Goal: Information Seeking & Learning: Find specific fact

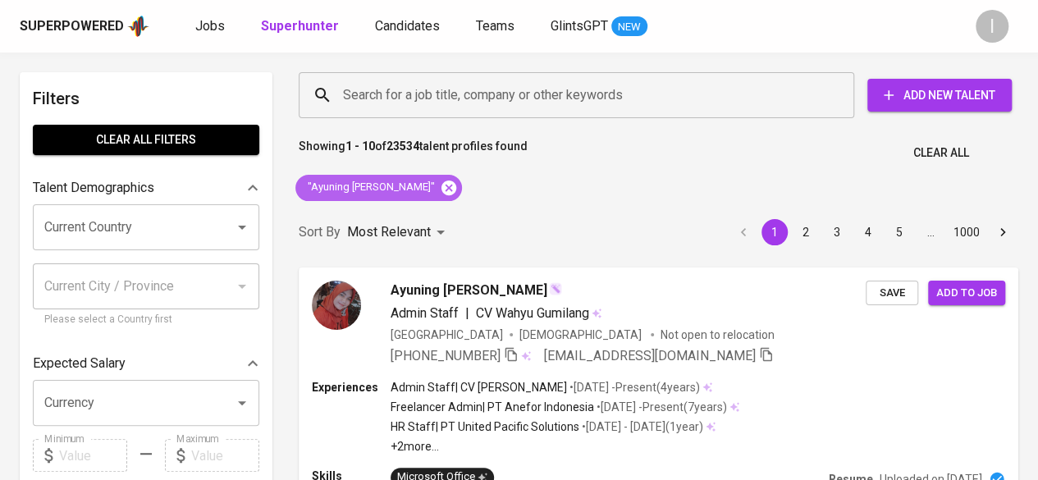
click at [442, 192] on icon at bounding box center [449, 187] width 15 height 15
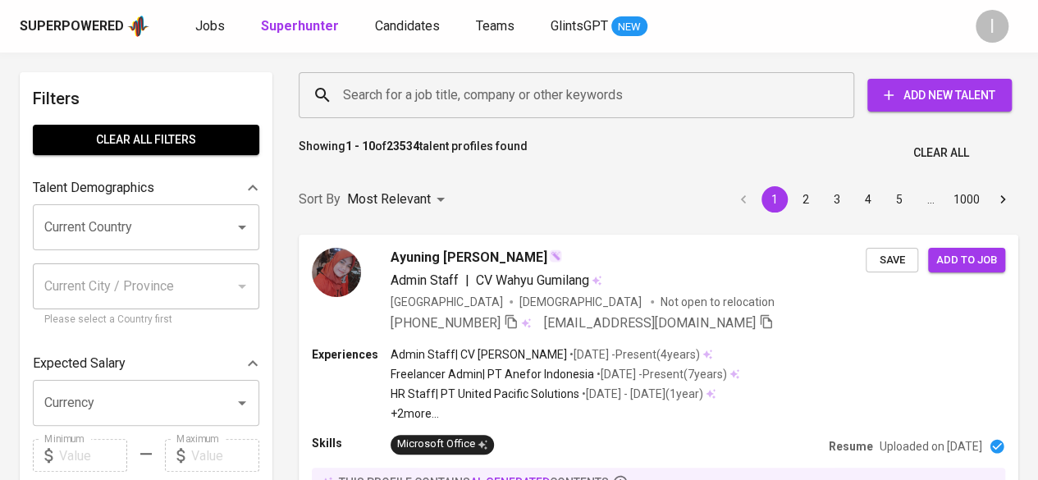
click at [424, 99] on input "Search for a job title, company or other keywords" at bounding box center [581, 95] width 484 height 31
click at [437, 98] on input "Search for a job title, company or other keywords" at bounding box center [581, 95] width 484 height 31
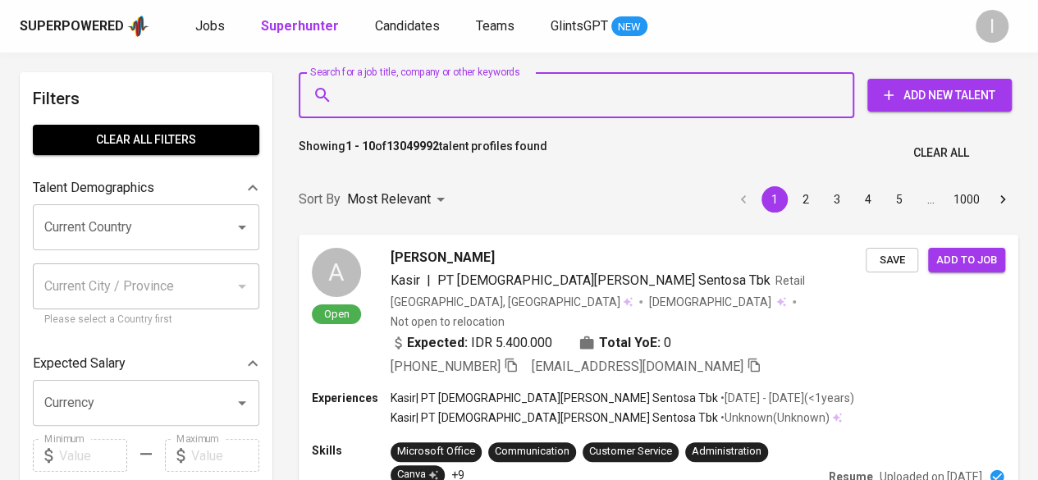
paste input "oktayanifirda@gmail.com"
type input "oktayanifirda@gmail.com"
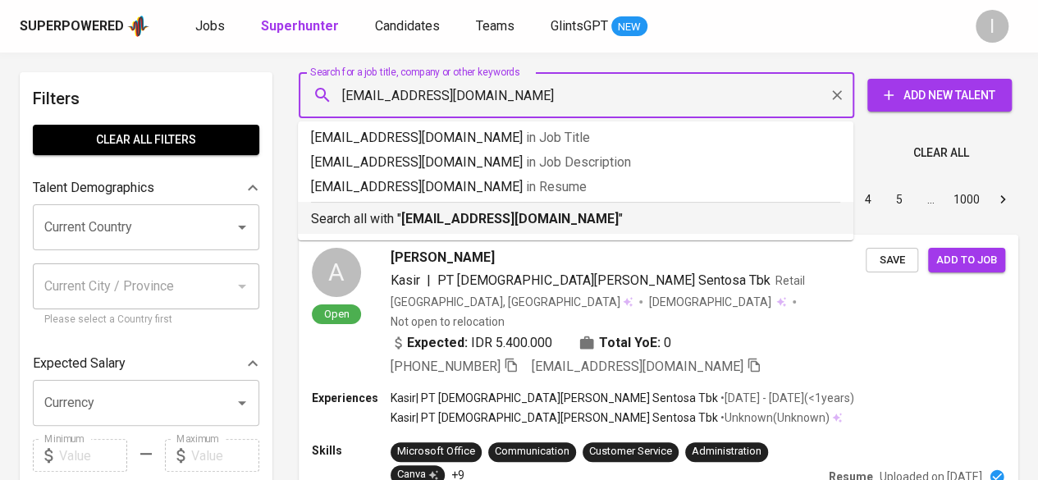
click at [501, 216] on b "oktayanifirda@gmail.com" at bounding box center [510, 219] width 218 height 16
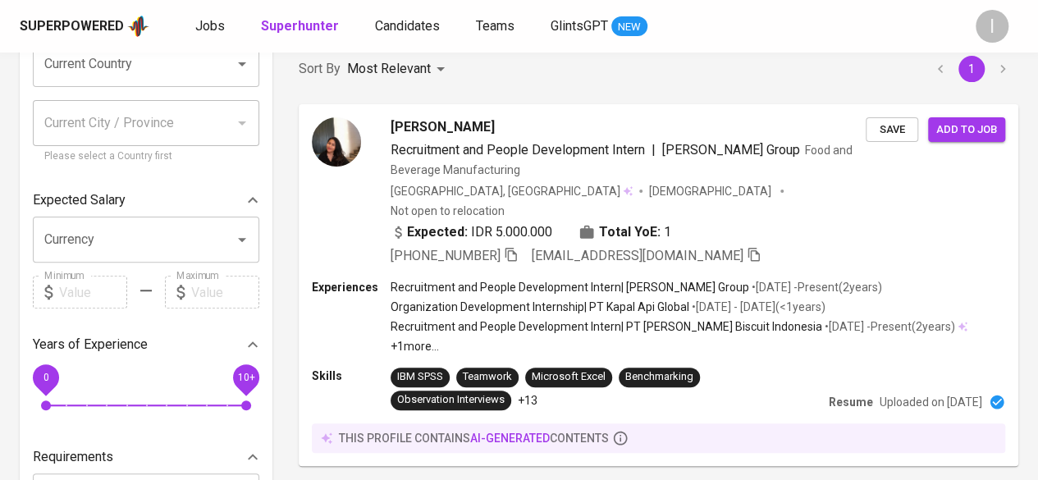
scroll to position [164, 0]
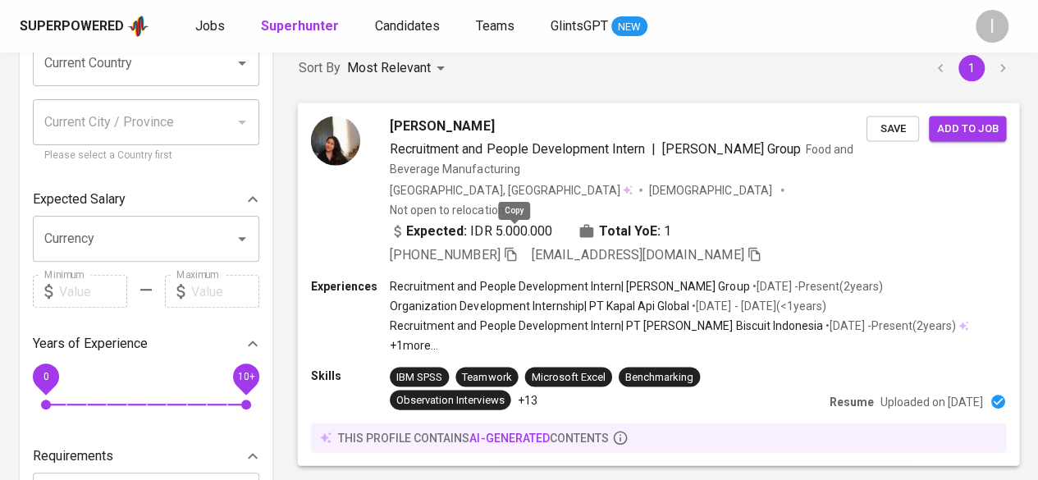
click at [517, 246] on icon "button" at bounding box center [510, 253] width 15 height 15
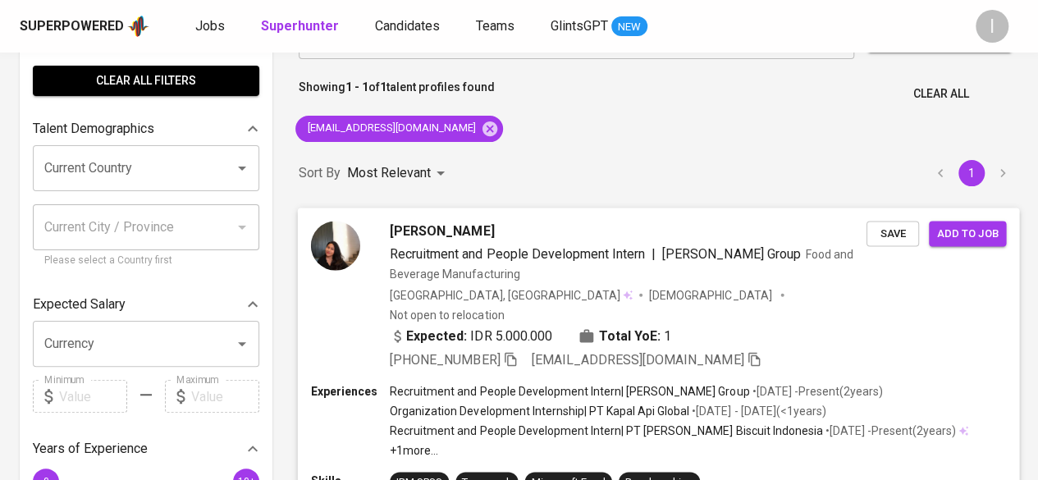
scroll to position [0, 0]
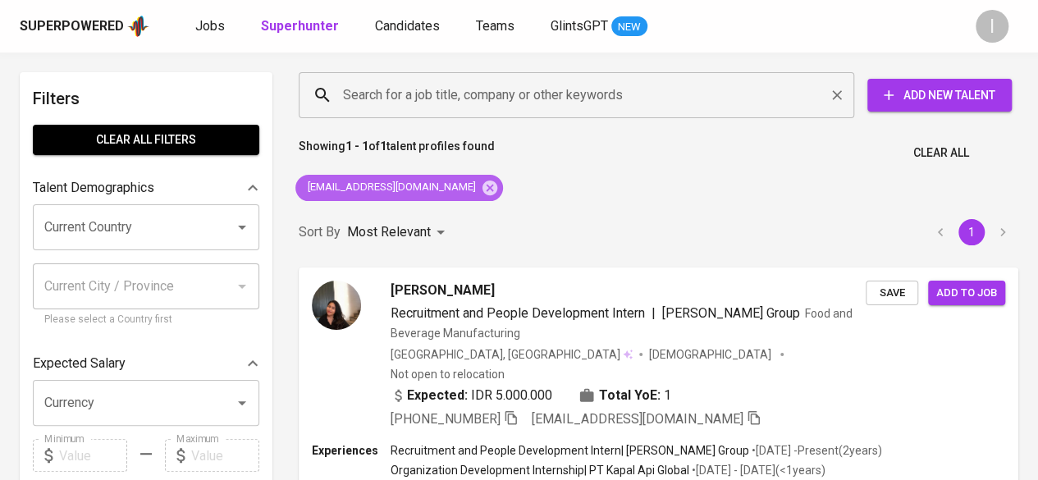
drag, startPoint x: 442, startPoint y: 179, endPoint x: 435, endPoint y: 81, distance: 97.9
click at [481, 179] on icon at bounding box center [490, 188] width 18 height 18
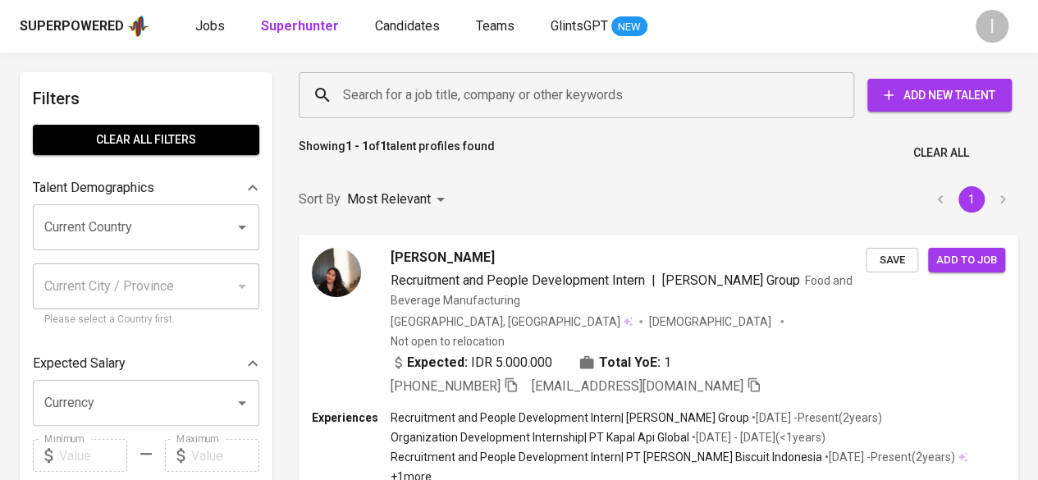
click at [448, 89] on input "Search for a job title, company or other keywords" at bounding box center [581, 95] width 484 height 31
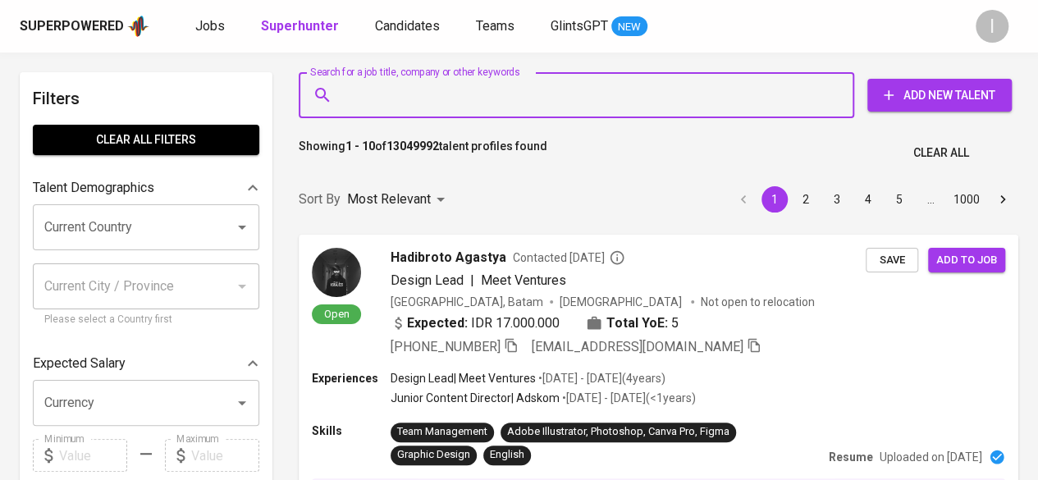
paste input "[EMAIL_ADDRESS][DOMAIN_NAME]"
type input "[EMAIL_ADDRESS][DOMAIN_NAME]"
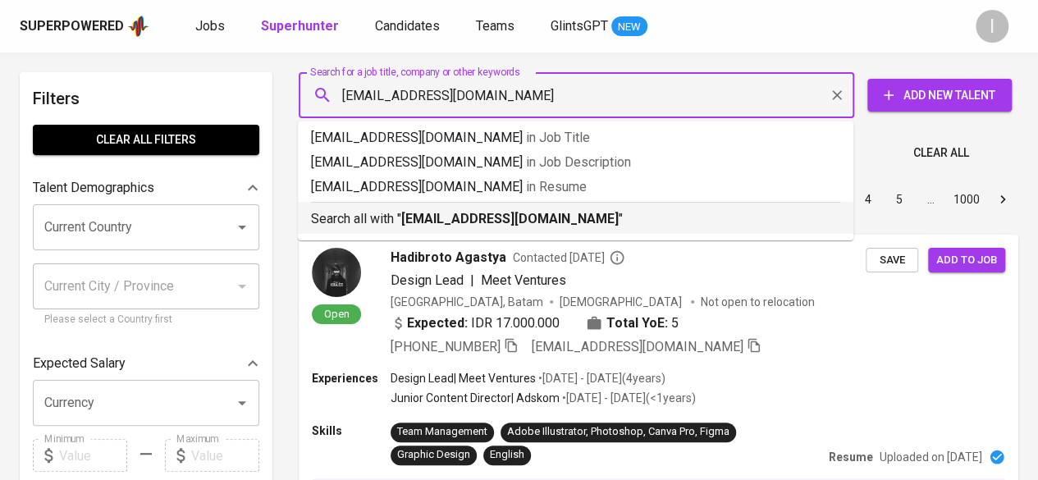
click at [456, 220] on b "[EMAIL_ADDRESS][DOMAIN_NAME]" at bounding box center [510, 219] width 218 height 16
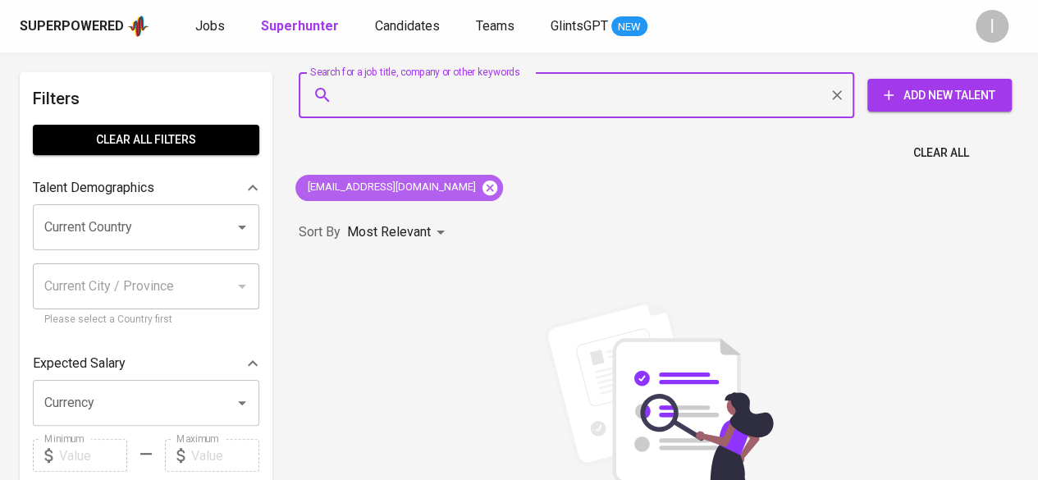
click at [483, 190] on icon at bounding box center [490, 187] width 15 height 15
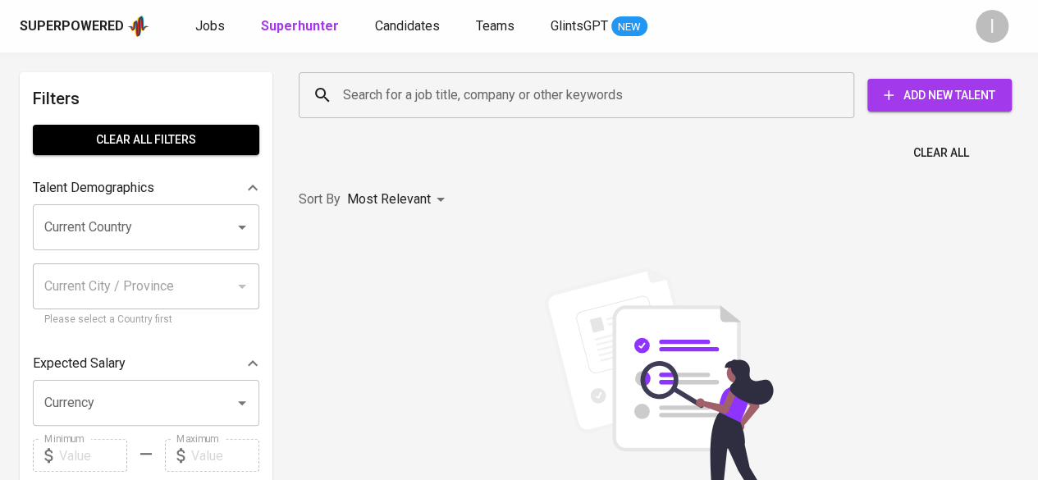
click at [437, 101] on input "Search for a job title, company or other keywords" at bounding box center [581, 95] width 484 height 31
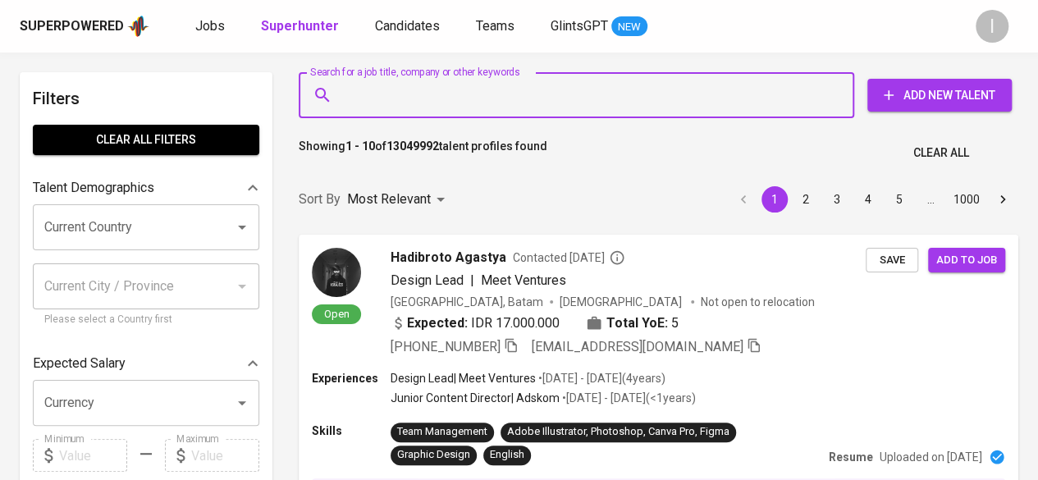
paste input "Ghaza Thufailaqalbi Rainir"
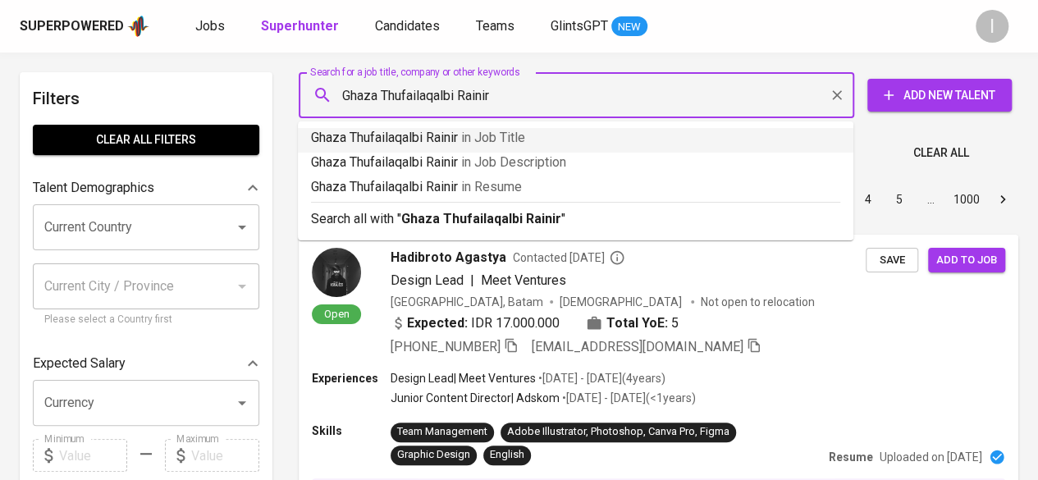
click at [343, 104] on input "Ghaza Thufailaqalbi Rainir" at bounding box center [581, 95] width 484 height 31
click at [501, 104] on input ""Ghaza Thufailaqalbi Rainir" at bounding box center [581, 95] width 484 height 31
type input ""Ghaza Thufailaqalbi Rainir""
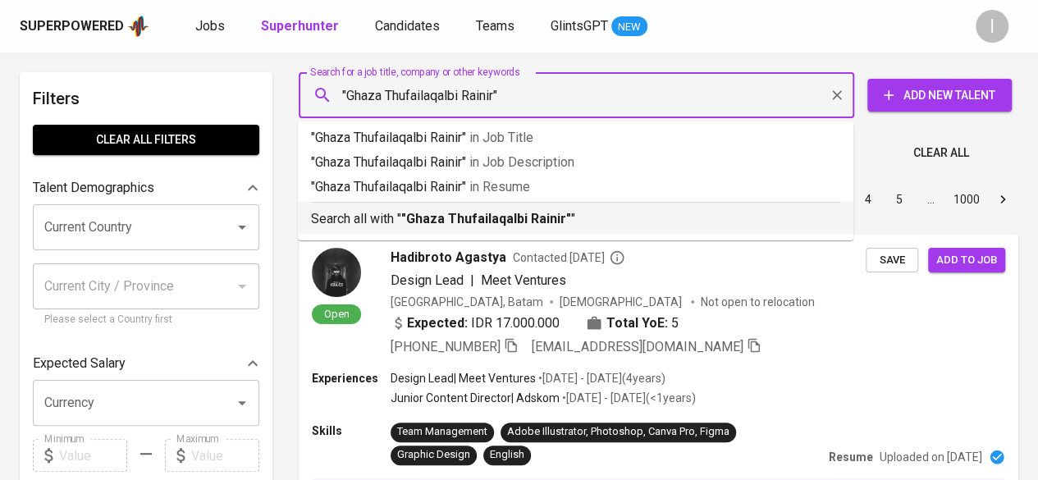
click at [520, 213] on b ""Ghaza Thufailaqalbi Rainir"" at bounding box center [486, 219] width 170 height 16
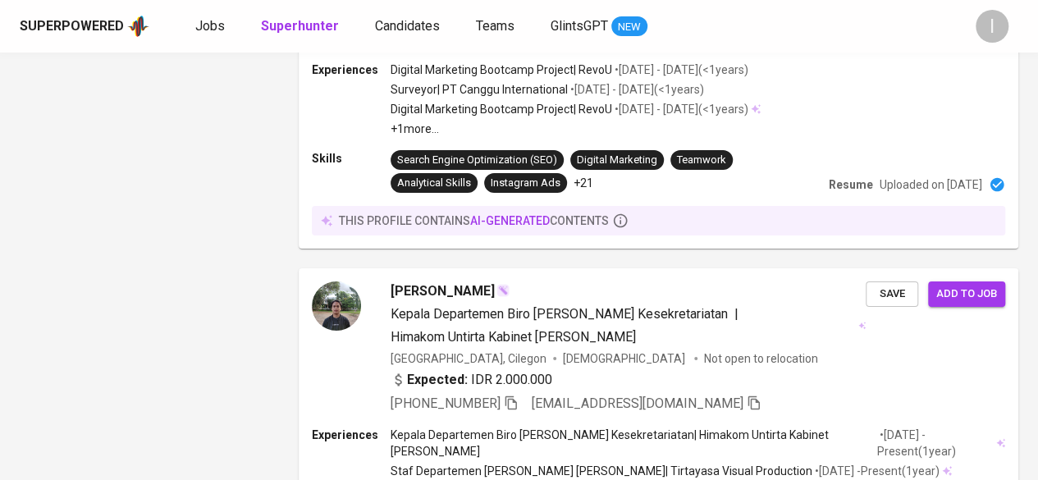
scroll to position [3056, 0]
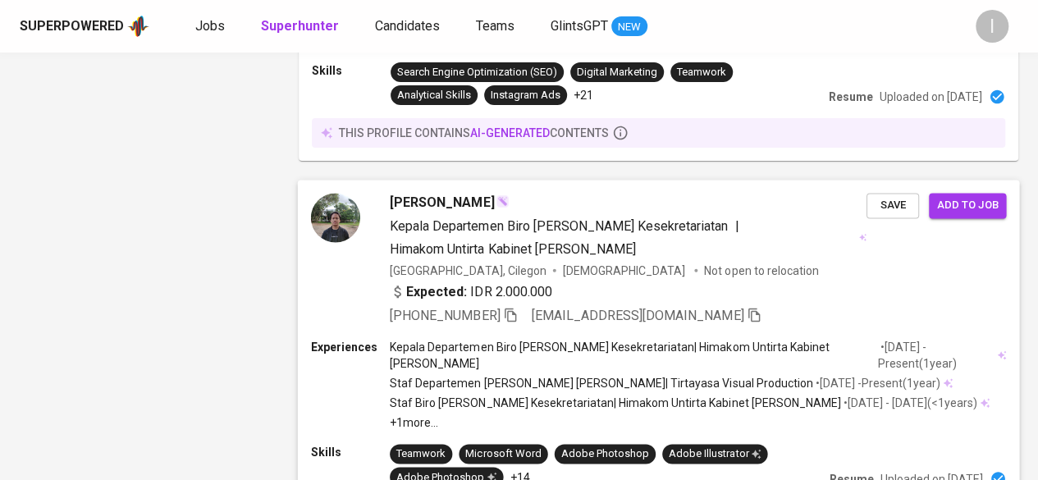
scroll to position [3056, 0]
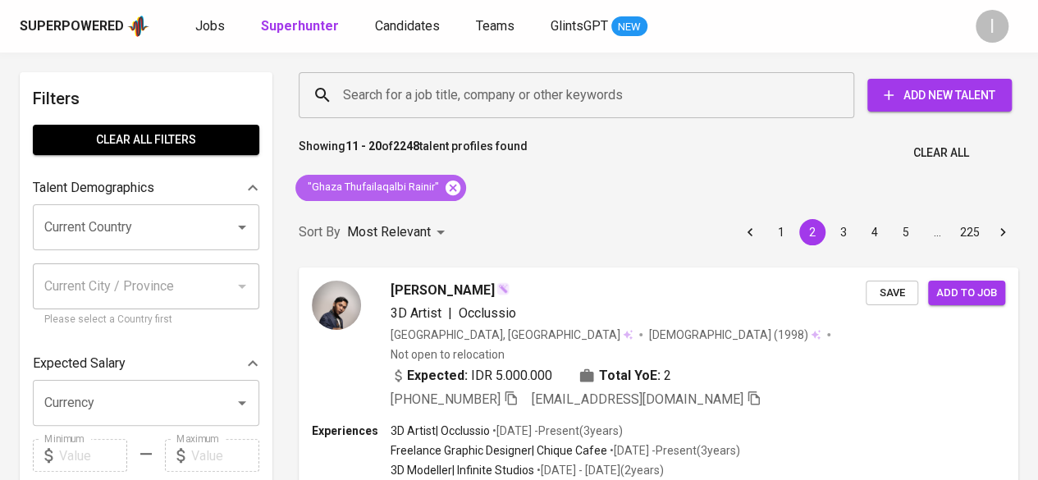
click at [447, 185] on icon at bounding box center [453, 187] width 15 height 15
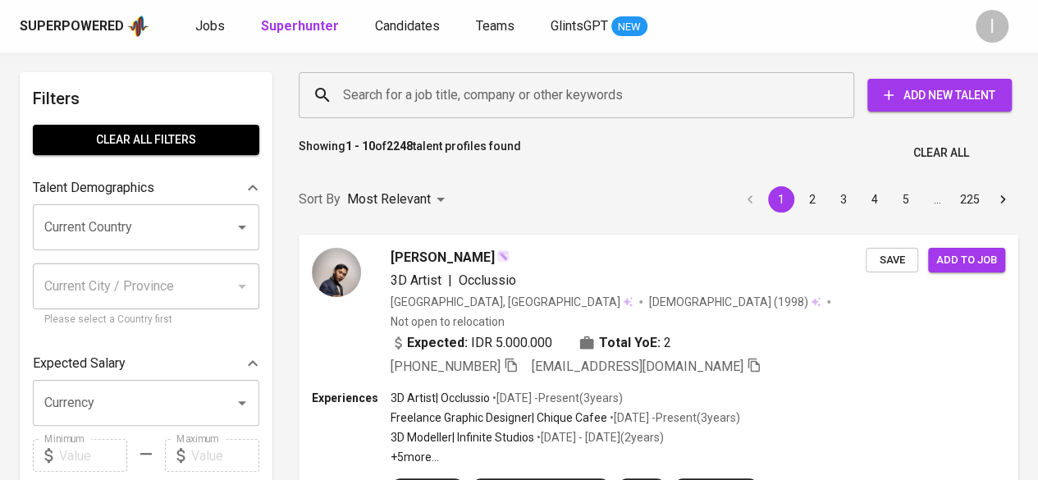
click at [482, 101] on input "Search for a job title, company or other keywords" at bounding box center [581, 95] width 484 height 31
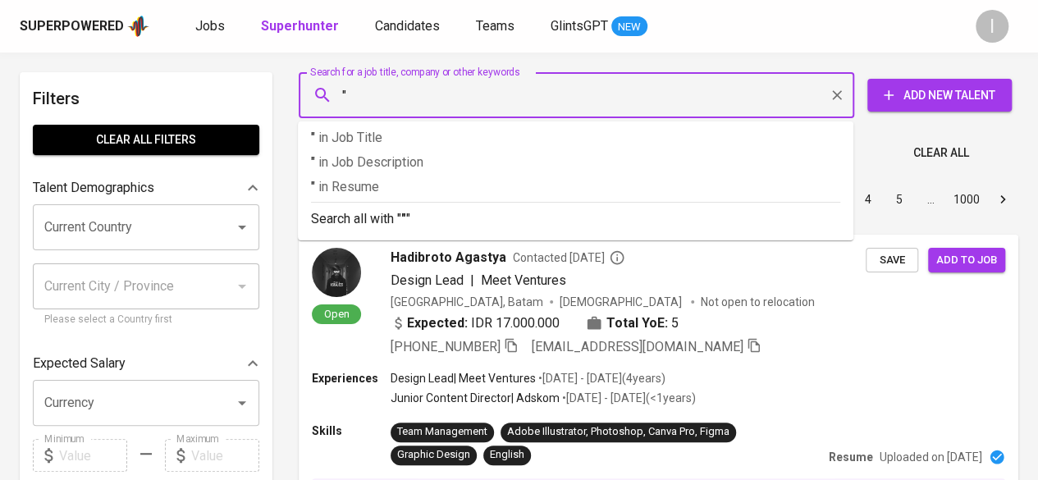
paste input "[EMAIL_ADDRESS][DOMAIN_NAME]"
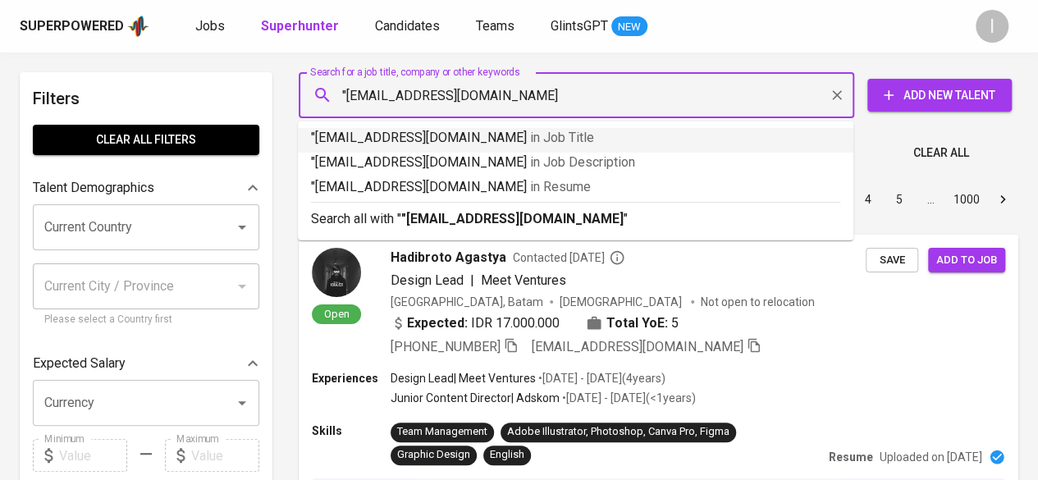
click at [351, 98] on input ""[EMAIL_ADDRESS][DOMAIN_NAME]" at bounding box center [581, 95] width 484 height 31
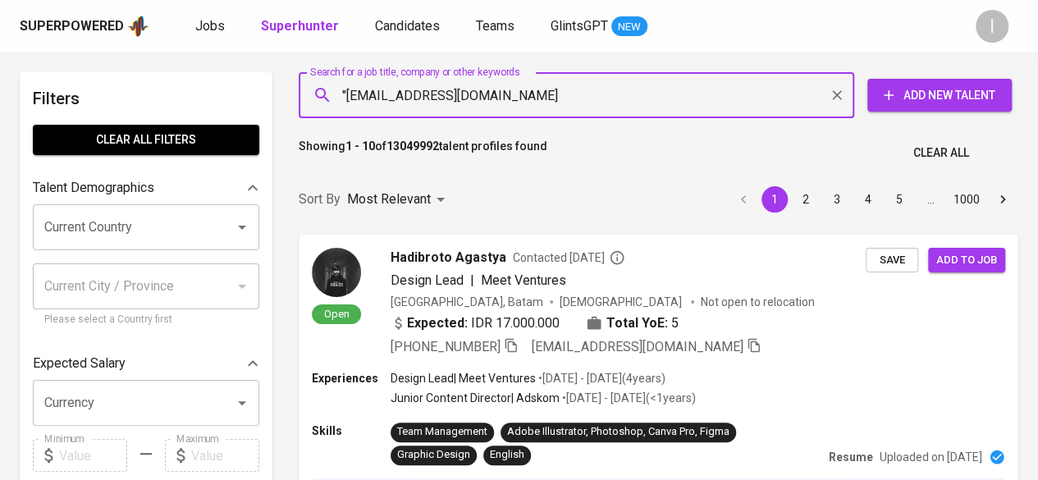
type input "[EMAIL_ADDRESS][DOMAIN_NAME]"
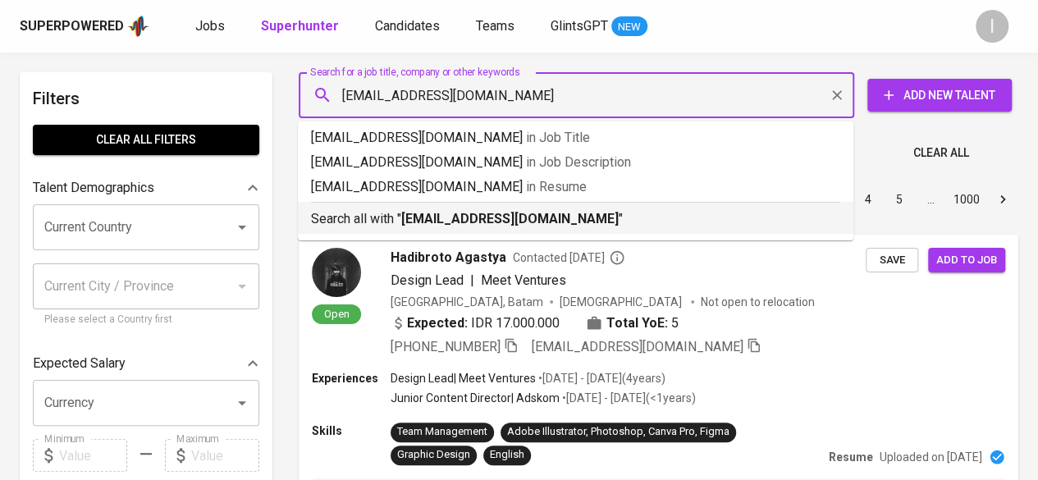
click at [471, 221] on b "[EMAIL_ADDRESS][DOMAIN_NAME]" at bounding box center [510, 219] width 218 height 16
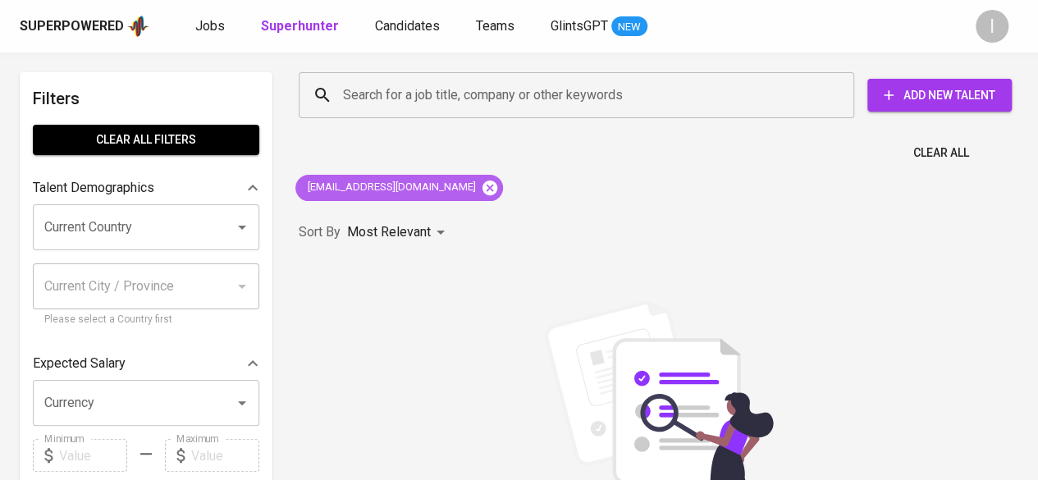
click at [483, 193] on icon at bounding box center [490, 187] width 15 height 15
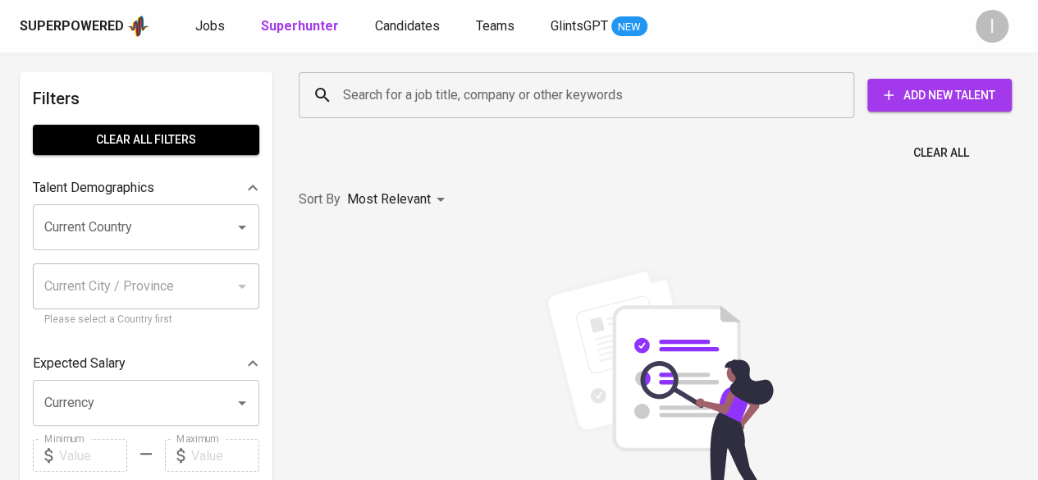
click at [439, 103] on input "Search for a job title, company or other keywords" at bounding box center [581, 95] width 484 height 31
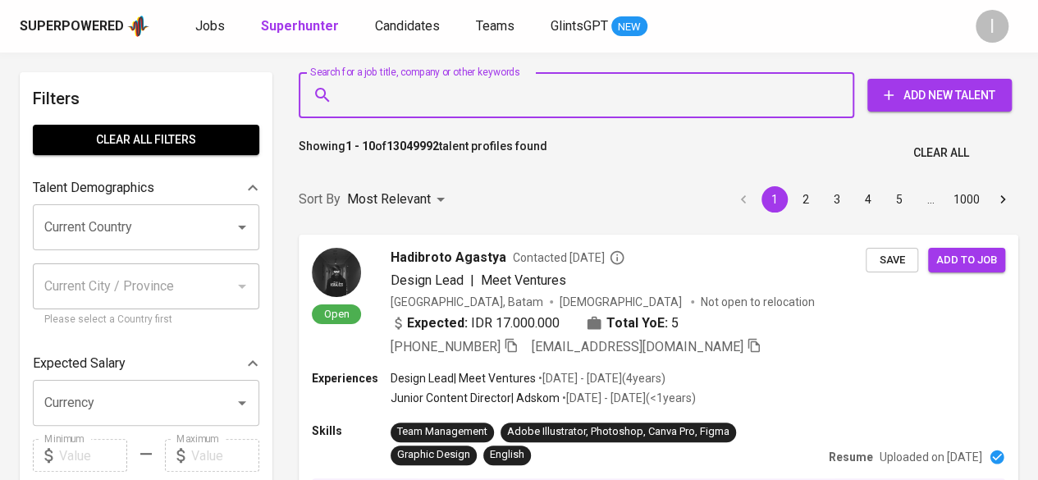
paste input "[EMAIL_ADDRESS][DOMAIN_NAME]"
type input "[EMAIL_ADDRESS][DOMAIN_NAME]"
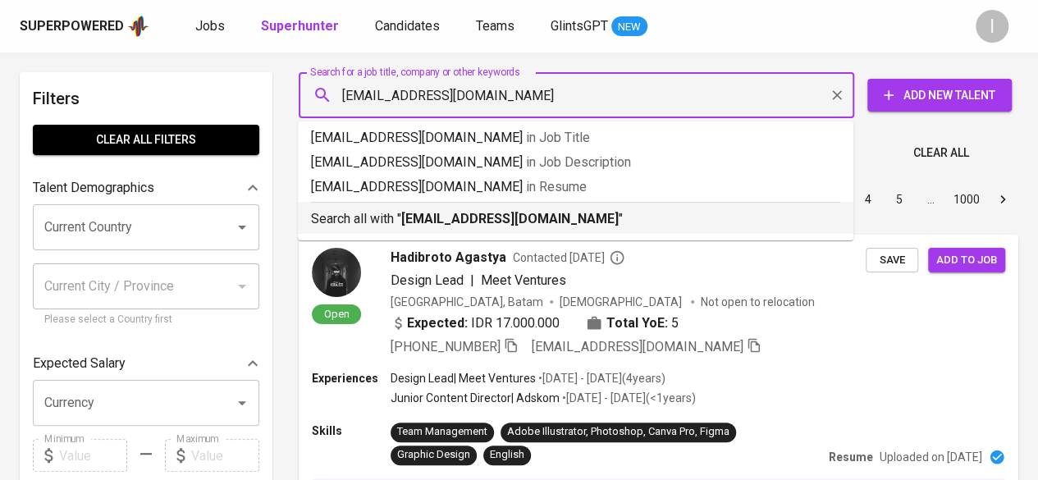
click at [518, 213] on b "[EMAIL_ADDRESS][DOMAIN_NAME]" at bounding box center [510, 219] width 218 height 16
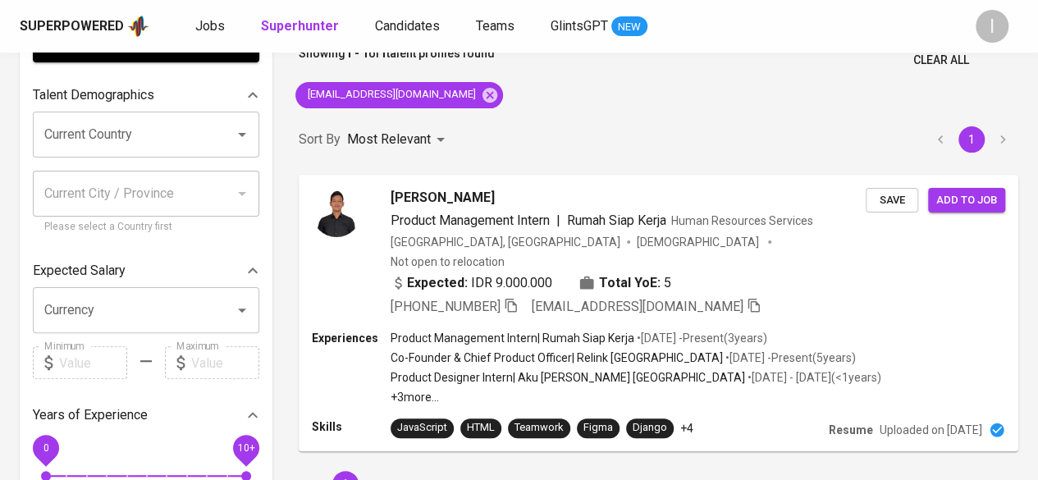
scroll to position [164, 0]
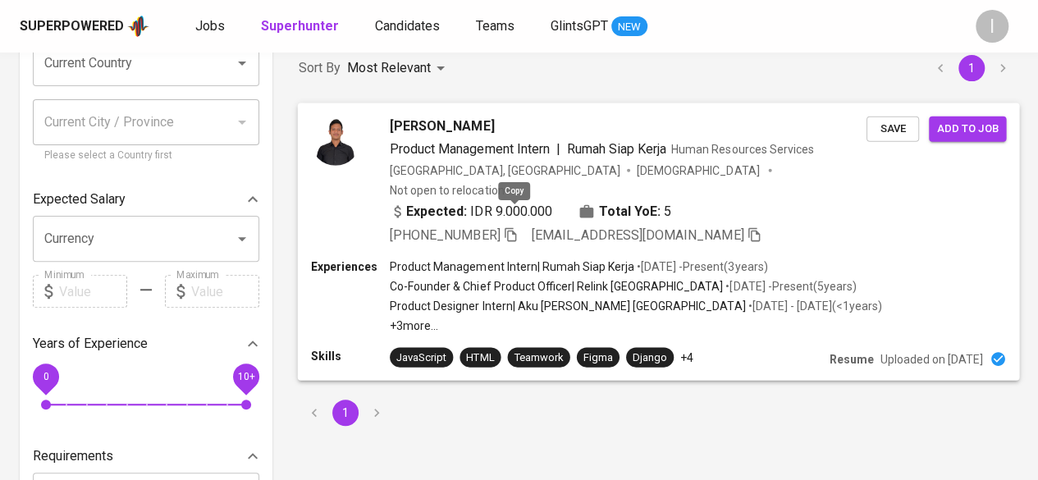
click at [511, 227] on icon "button" at bounding box center [510, 234] width 11 height 14
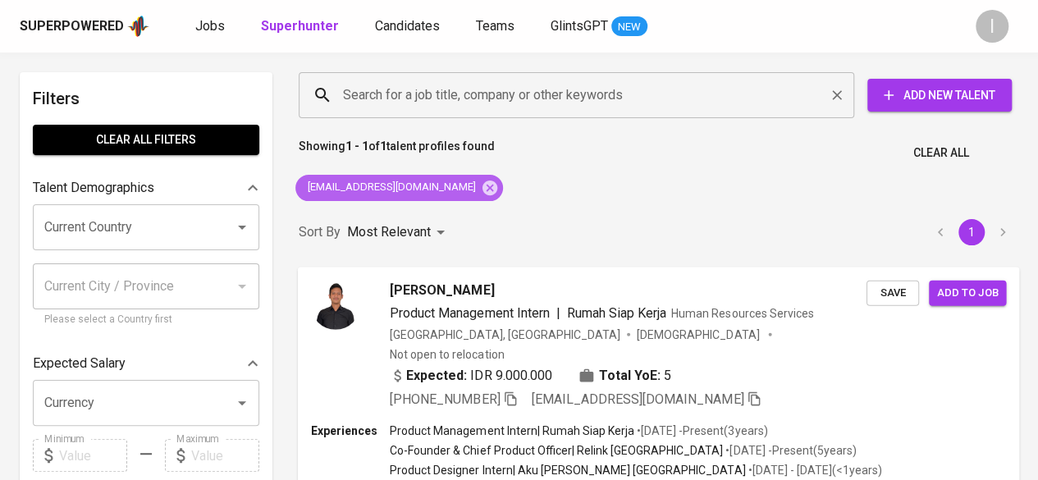
drag, startPoint x: 430, startPoint y: 195, endPoint x: 454, endPoint y: 104, distance: 93.4
click at [481, 195] on icon at bounding box center [490, 188] width 18 height 18
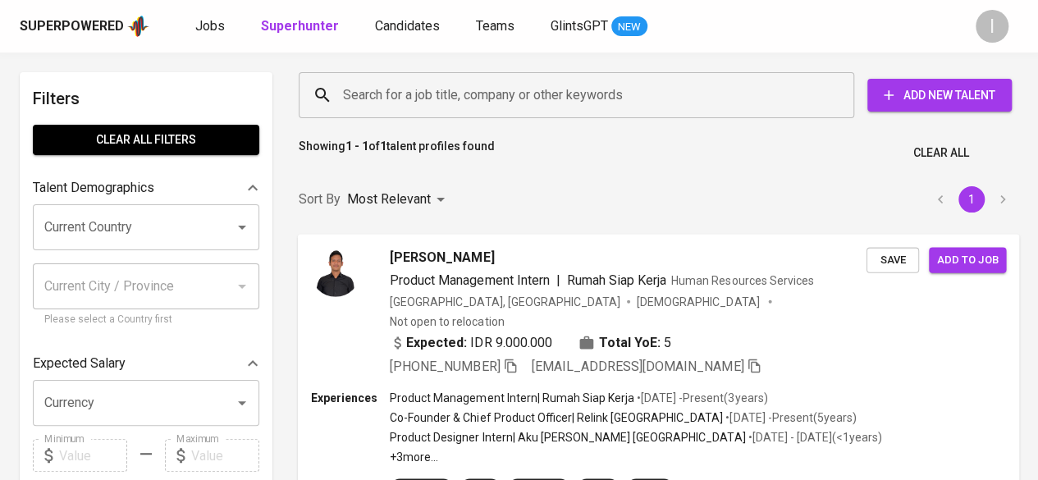
click at [454, 103] on input "Search for a job title, company or other keywords" at bounding box center [581, 95] width 484 height 31
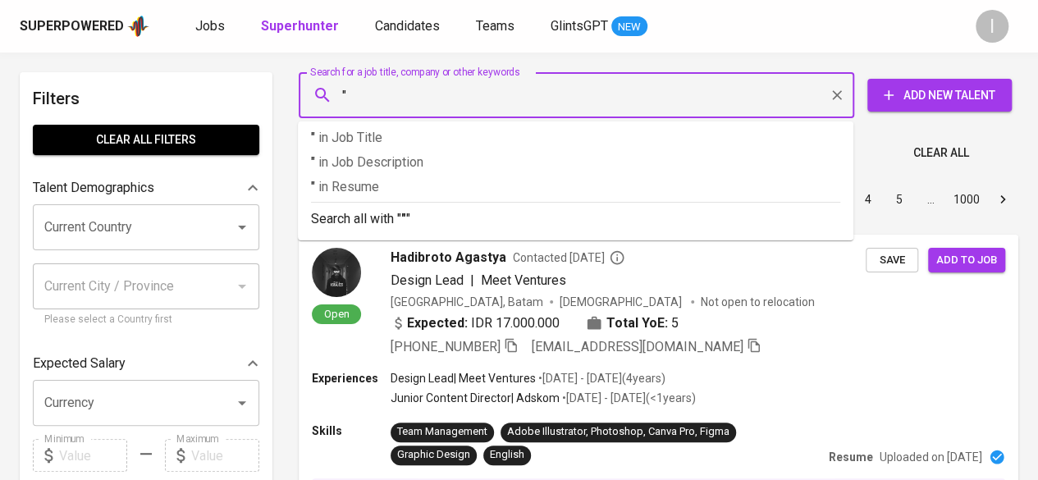
paste input "Anggita Laksmi"
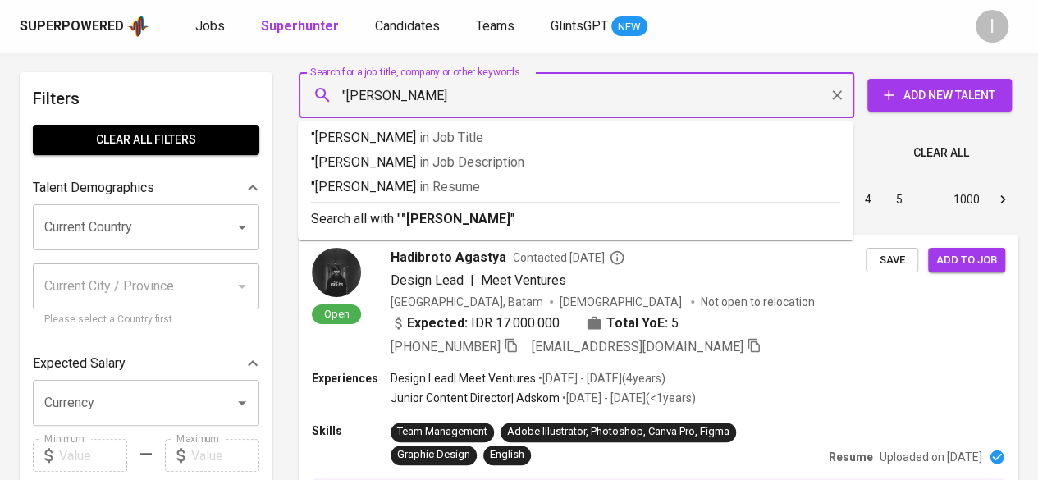
type input ""Anggita Laksmi""
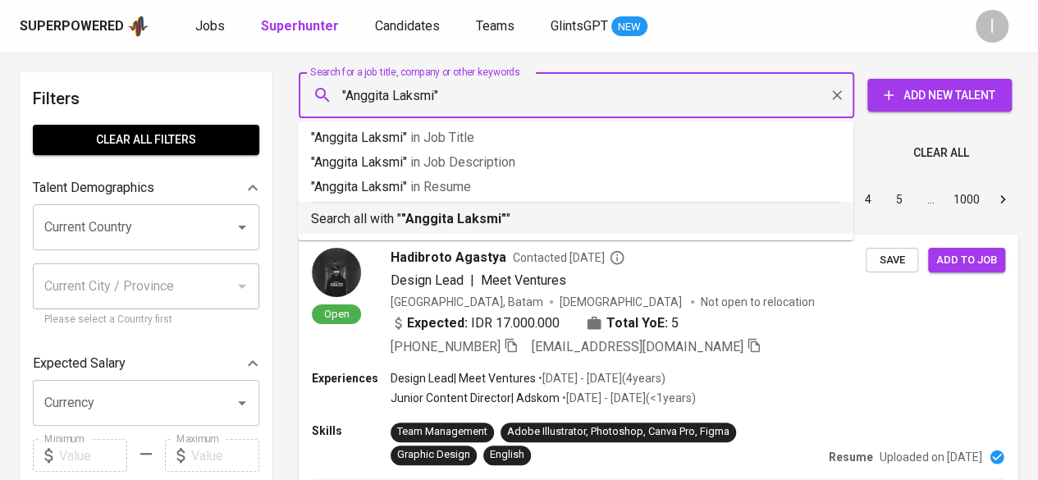
click at [502, 212] on p "Search all with " "Anggita Laksmi" "" at bounding box center [575, 219] width 529 height 20
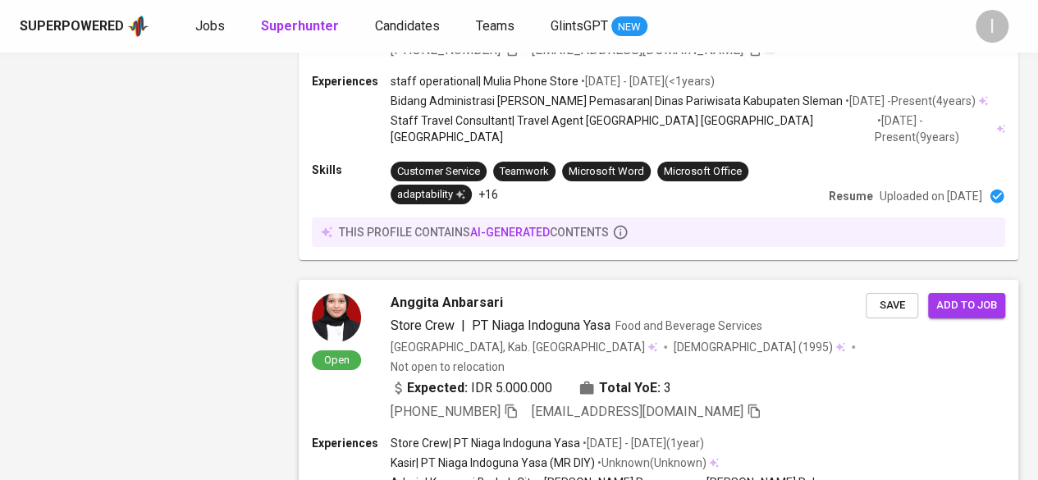
scroll to position [3129, 0]
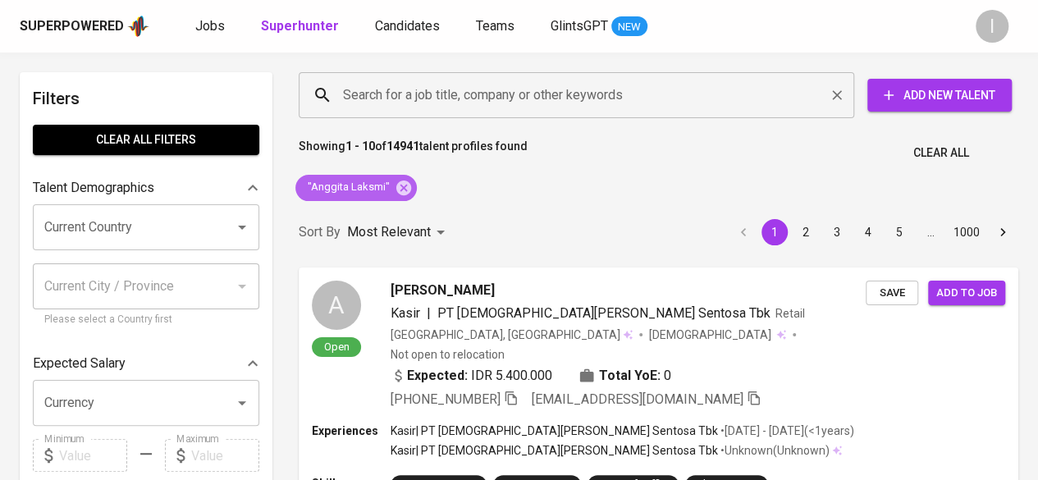
drag, startPoint x: 401, startPoint y: 195, endPoint x: 454, endPoint y: 93, distance: 114.9
click at [401, 195] on icon at bounding box center [404, 188] width 18 height 18
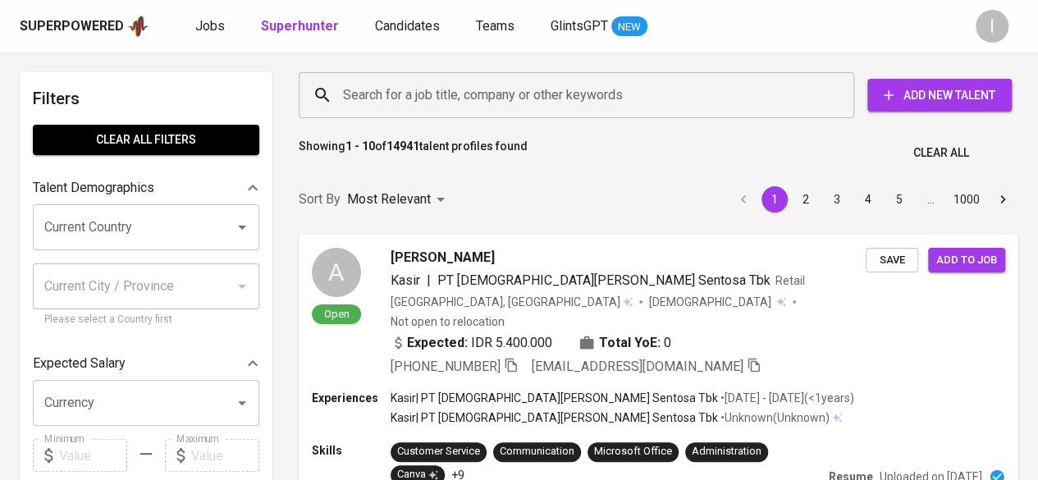
click at [450, 105] on input "Search for a job title, company or other keywords" at bounding box center [581, 95] width 484 height 31
click at [450, 98] on input "Search for a job title, company or other keywords" at bounding box center [581, 95] width 484 height 31
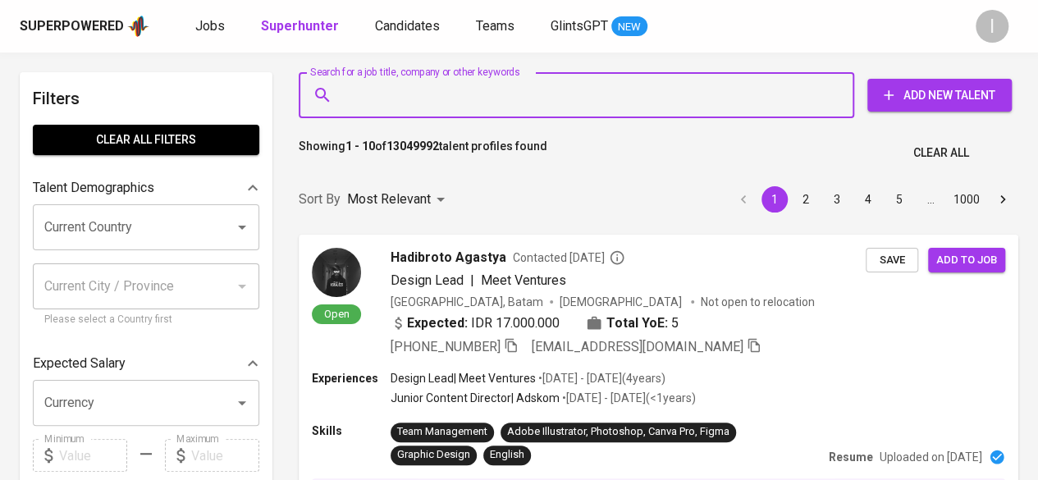
click at [487, 83] on input "Search for a job title, company or other keywords" at bounding box center [581, 95] width 484 height 31
paste input "mg.200790@gmail.com"
type input "mg.200790@gmail.com"
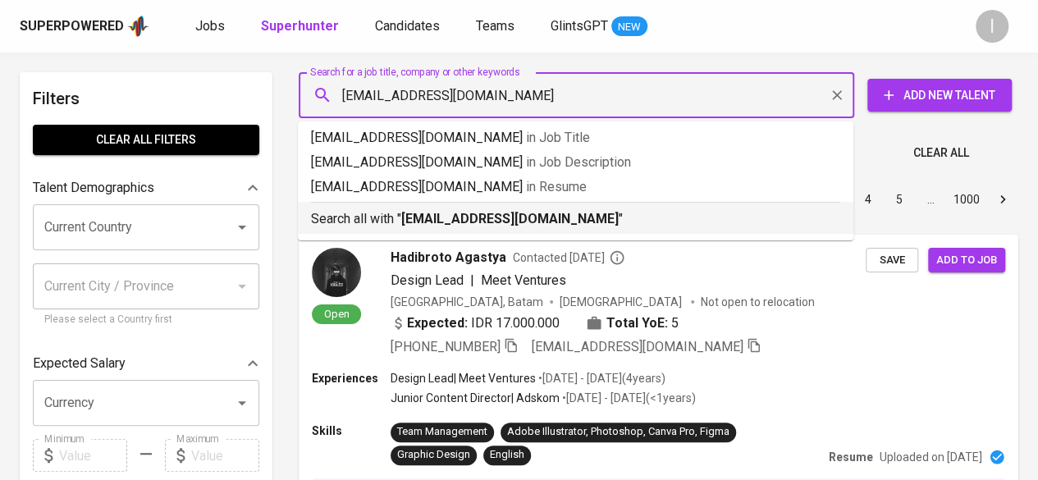
click at [507, 223] on b "mg.200790@gmail.com" at bounding box center [510, 219] width 218 height 16
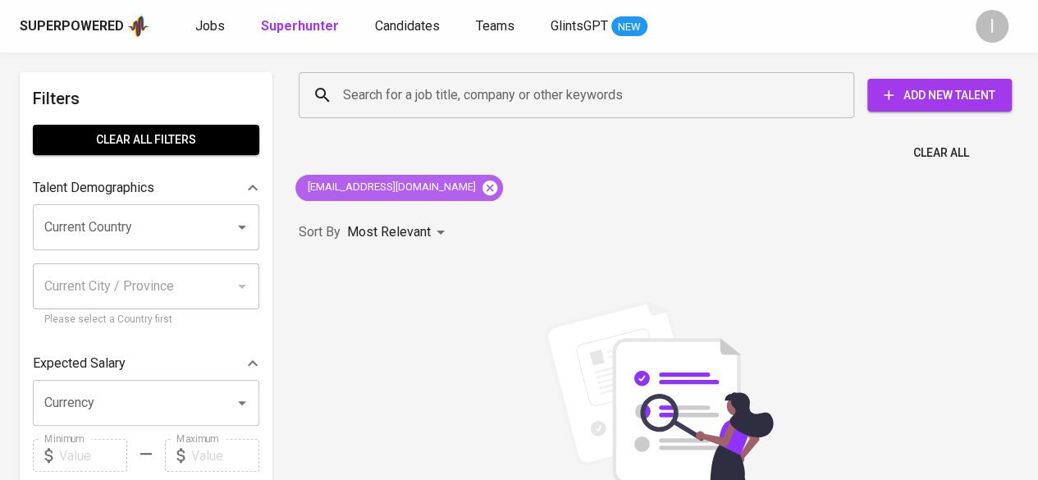
click at [483, 186] on icon at bounding box center [490, 187] width 15 height 15
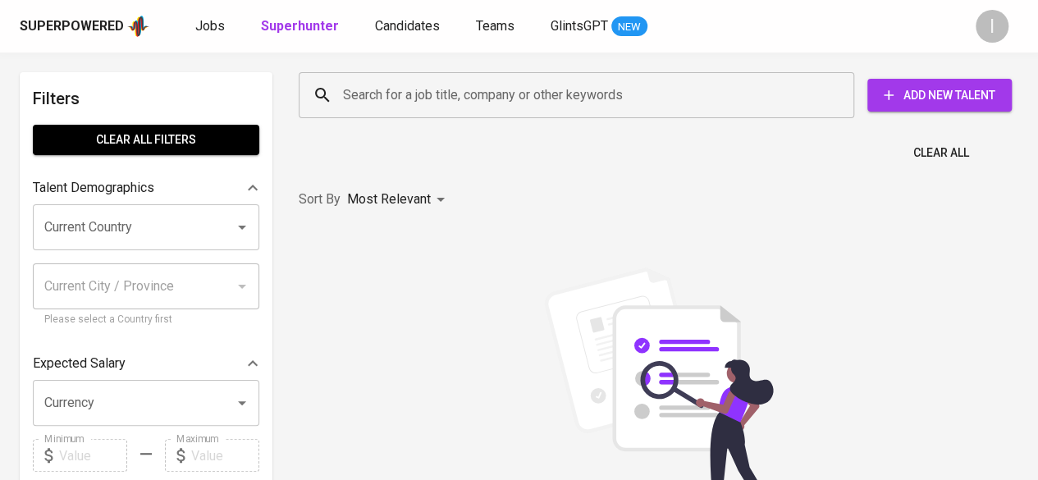
click at [466, 97] on input "Search for a job title, company or other keywords" at bounding box center [581, 95] width 484 height 31
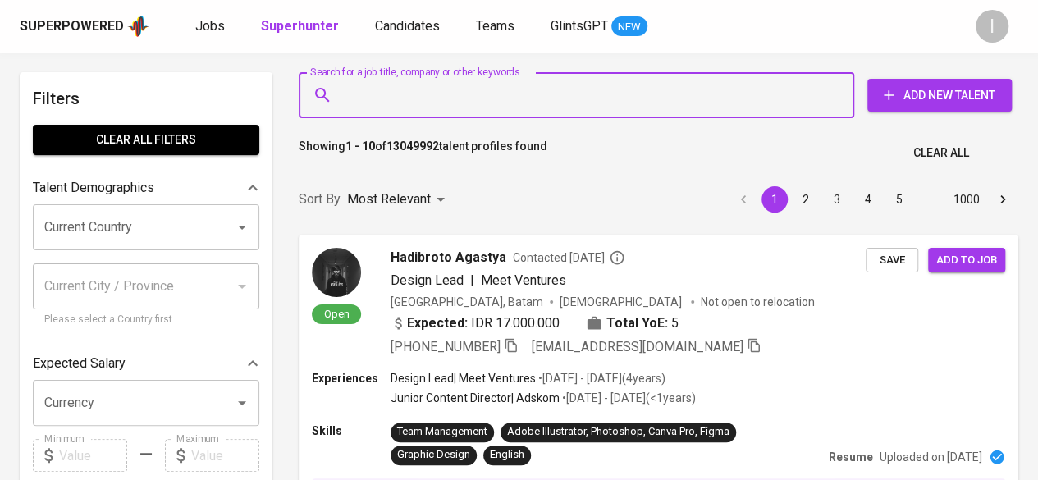
paste input "monica_200790@yahoo.com"
type input "monica_200790@yahoo.com"
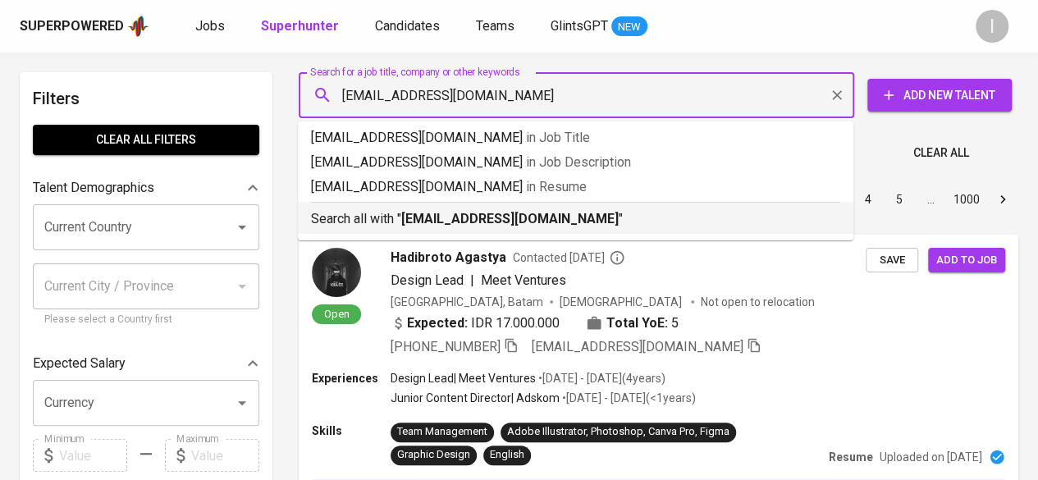
click at [488, 221] on b "monica_200790@yahoo.com" at bounding box center [510, 219] width 218 height 16
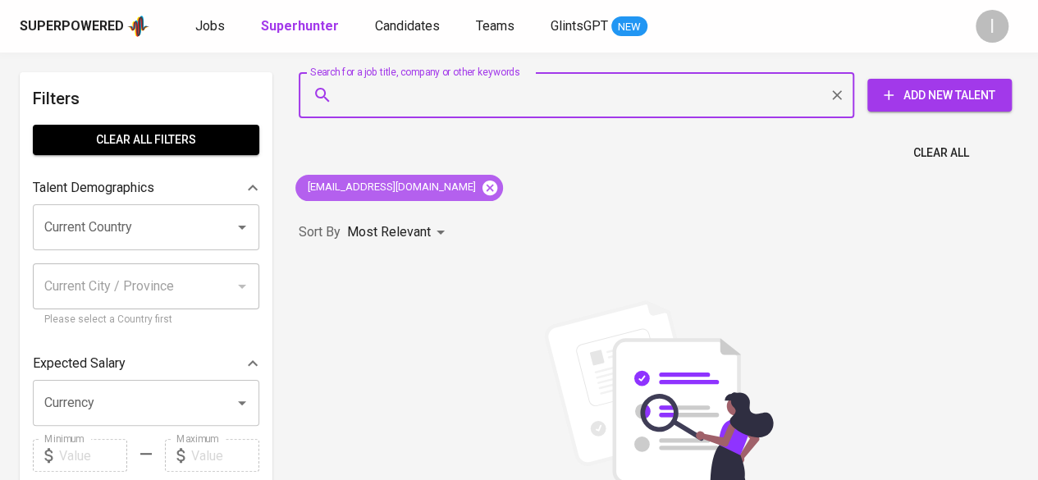
click at [481, 179] on icon at bounding box center [490, 188] width 18 height 18
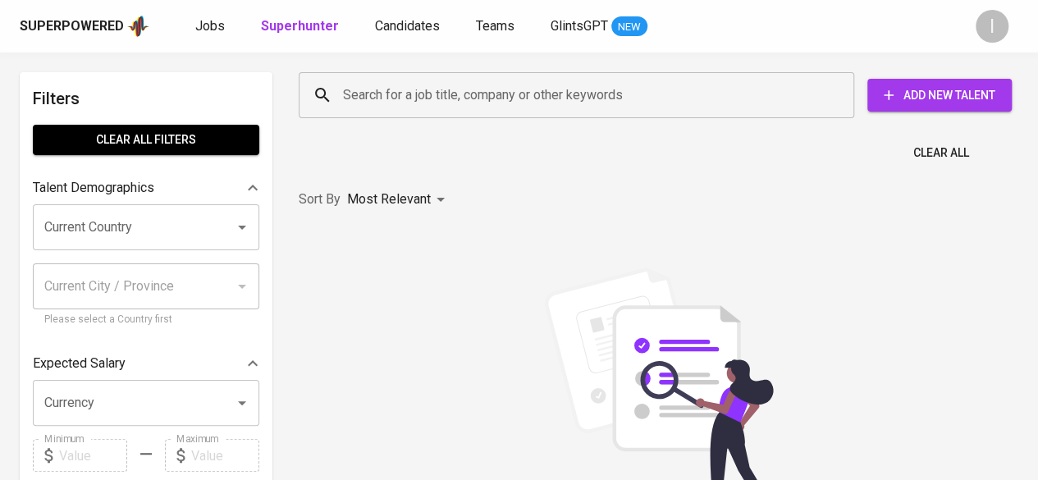
click at [499, 105] on input "Search for a job title, company or other keywords" at bounding box center [581, 95] width 484 height 31
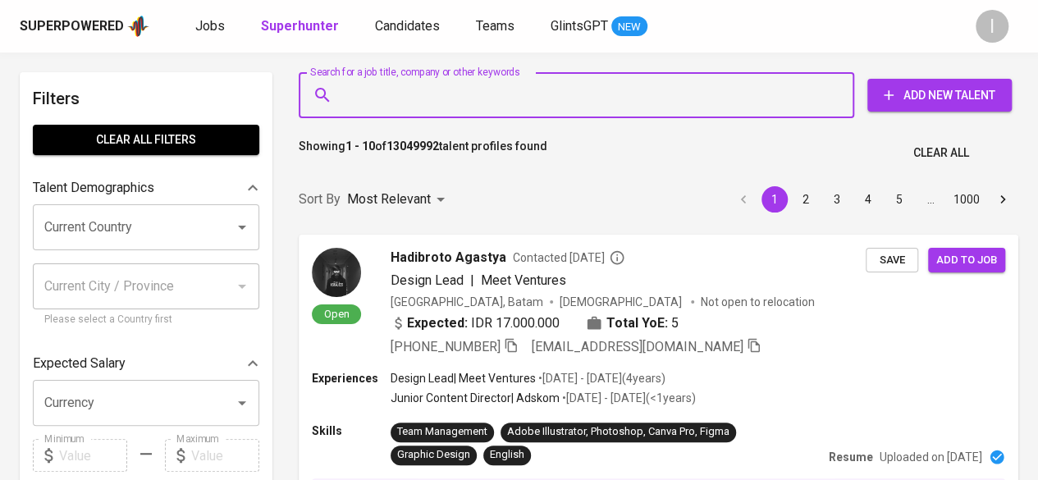
click at [508, 87] on input "Search for a job title, company or other keywords" at bounding box center [581, 95] width 484 height 31
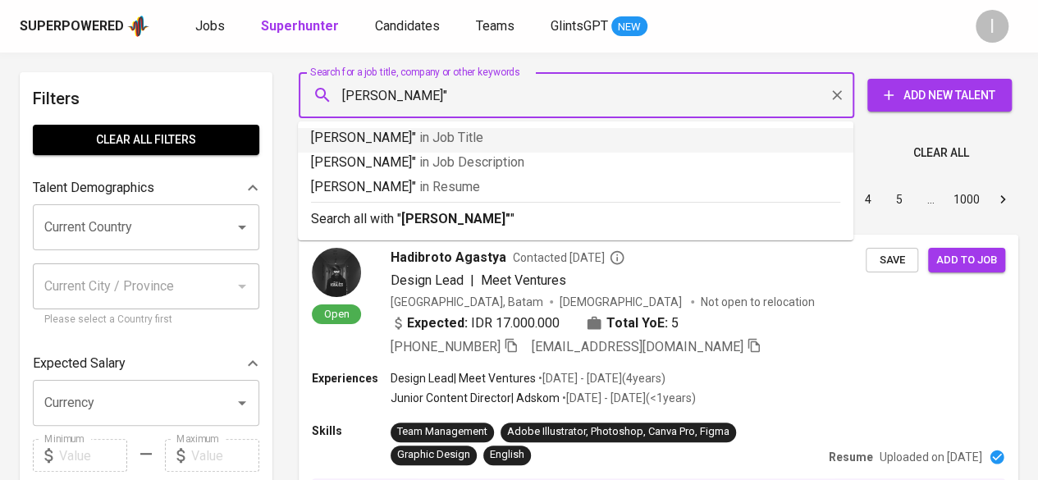
click at [341, 94] on input "Monicaa Gunawan"" at bounding box center [581, 95] width 484 height 31
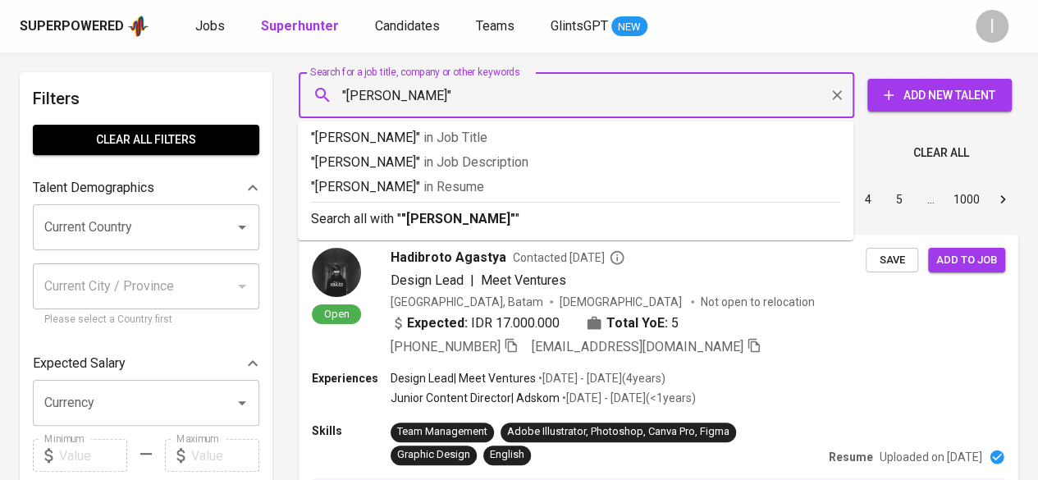
click at [397, 106] on input ""Monicaa Gunawan"" at bounding box center [581, 95] width 484 height 31
type input ""Monica Gunawan""
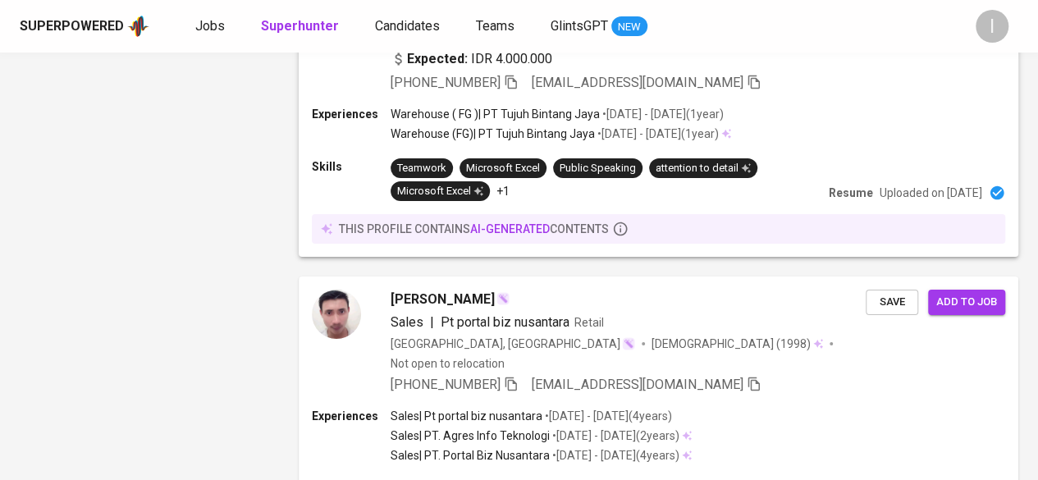
scroll to position [2955, 0]
